Goal: Task Accomplishment & Management: Complete application form

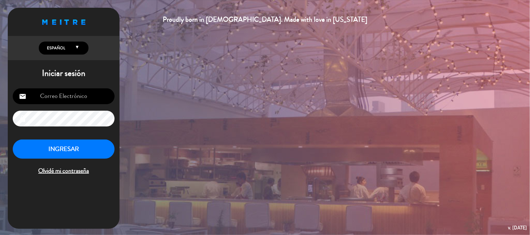
scroll to position [61, 0]
type input "[EMAIL_ADDRESS][DOMAIN_NAME]"
click at [69, 145] on button "INGRESAR" at bounding box center [64, 150] width 102 height 20
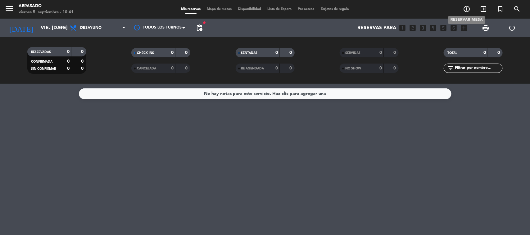
click at [338, 7] on icon "add_circle_outline" at bounding box center [466, 8] width 7 height 7
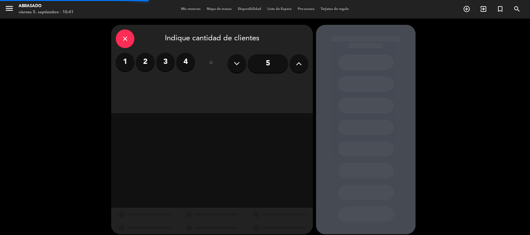
click at [149, 64] on label "2" at bounding box center [145, 62] width 19 height 19
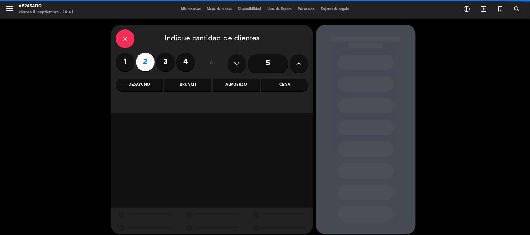
click at [190, 89] on div "Brunch" at bounding box center [187, 85] width 47 height 12
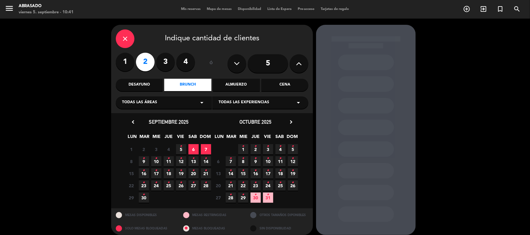
click at [169, 162] on icon "•" at bounding box center [169, 159] width 2 height 10
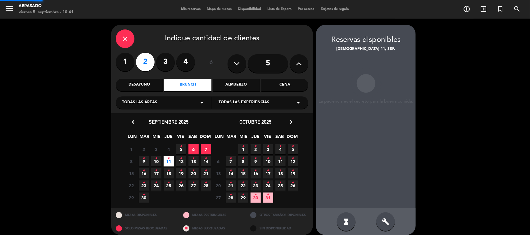
scroll to position [5, 0]
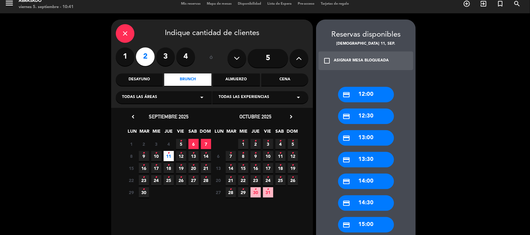
click at [338, 155] on div "credit_card 13:30" at bounding box center [366, 160] width 56 height 16
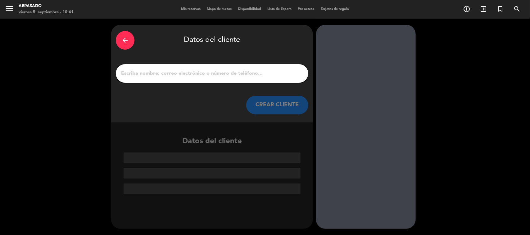
paste input "CILIAO DE [PERSON_NAME] / Nites"
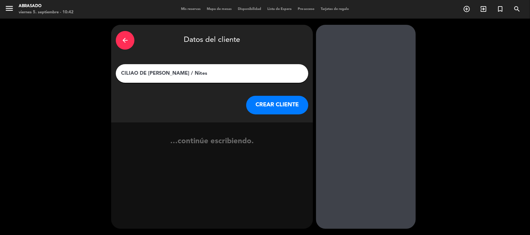
type input "CILIAO DE [PERSON_NAME] / Nites"
click at [256, 105] on button "CREAR CLIENTE" at bounding box center [277, 105] width 62 height 19
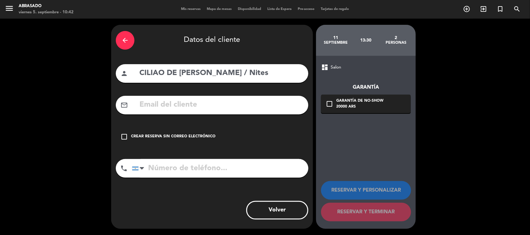
paste input "[EMAIL_ADDRESS][DOMAIN_NAME]"
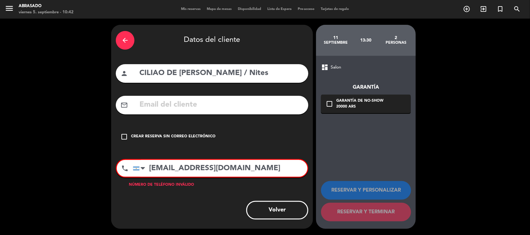
type input "[EMAIL_ADDRESS][DOMAIN_NAME]"
paste input "[EMAIL_ADDRESS][DOMAIN_NAME]"
type input "[EMAIL_ADDRESS][DOMAIN_NAME]"
click at [179, 163] on input "[EMAIL_ADDRESS][DOMAIN_NAME]" at bounding box center [220, 168] width 174 height 17
type textarea "nites"
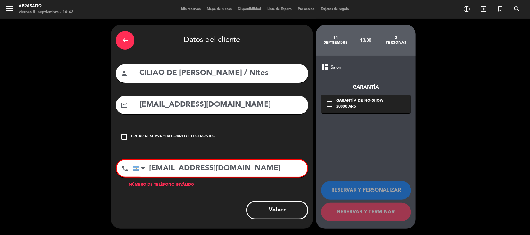
click at [179, 163] on input "[EMAIL_ADDRESS][DOMAIN_NAME]" at bounding box center [220, 168] width 174 height 17
paste input "[PHONE_NUMBER]"
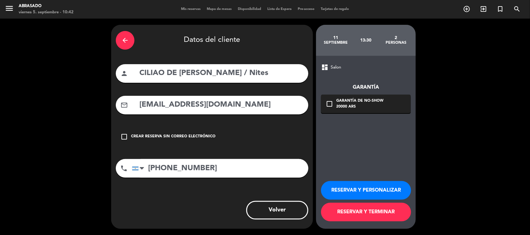
type input "[PHONE_NUMBER]"
click at [332, 187] on button "RESERVAR Y PERSONALIZAR" at bounding box center [366, 190] width 90 height 19
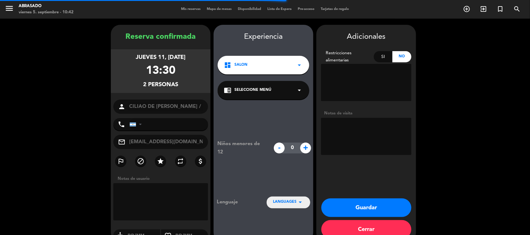
type input "[PHONE_NUMBER]"
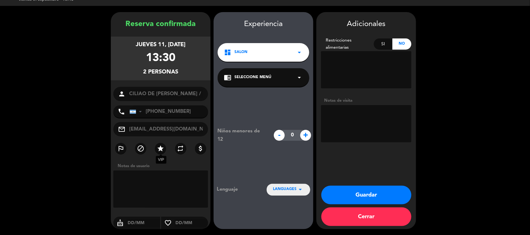
click at [160, 146] on icon "star" at bounding box center [160, 148] width 7 height 7
click at [336, 189] on button "Guardar" at bounding box center [366, 195] width 90 height 19
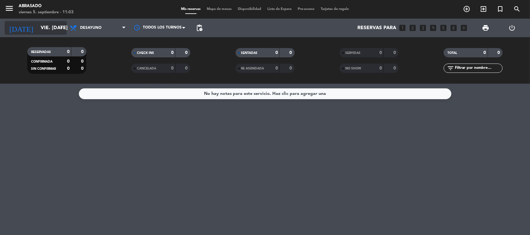
click at [48, 29] on input "vie. [DATE]" at bounding box center [70, 28] width 65 height 12
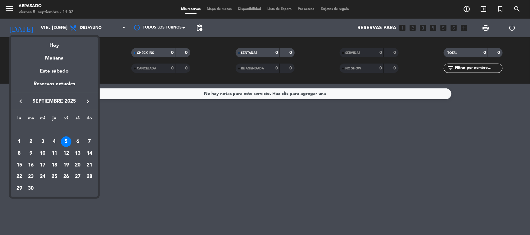
drag, startPoint x: 31, startPoint y: 156, endPoint x: 39, endPoint y: 145, distance: 13.8
click at [31, 156] on div "9" at bounding box center [31, 153] width 11 height 11
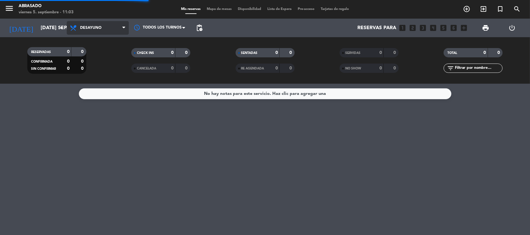
click at [98, 28] on span "Desayuno" at bounding box center [90, 28] width 21 height 4
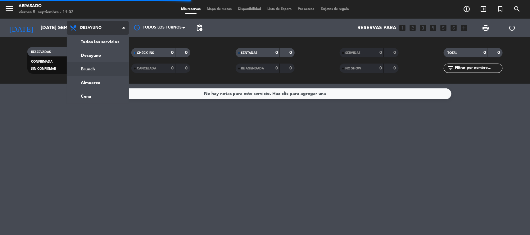
click at [92, 67] on div "menu Abrasado viernes 5. septiembre - 11:03 Mis reservas Mapa de mesas Disponib…" at bounding box center [265, 42] width 530 height 84
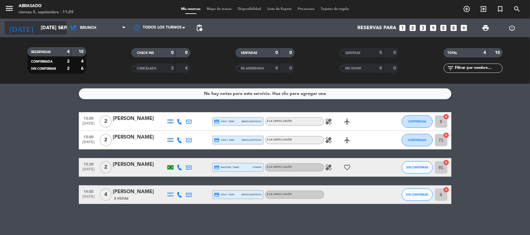
click at [65, 27] on icon "arrow_drop_down" at bounding box center [61, 27] width 7 height 7
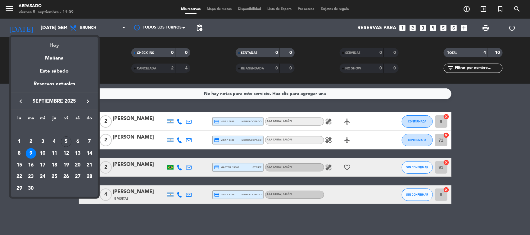
click at [56, 40] on div "Hoy" at bounding box center [54, 43] width 87 height 13
type input "vie. [DATE]"
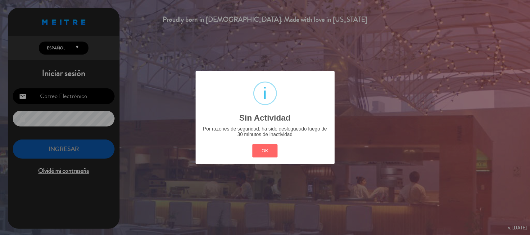
type input "[EMAIL_ADDRESS][DOMAIN_NAME]"
